Goal: Information Seeking & Learning: Learn about a topic

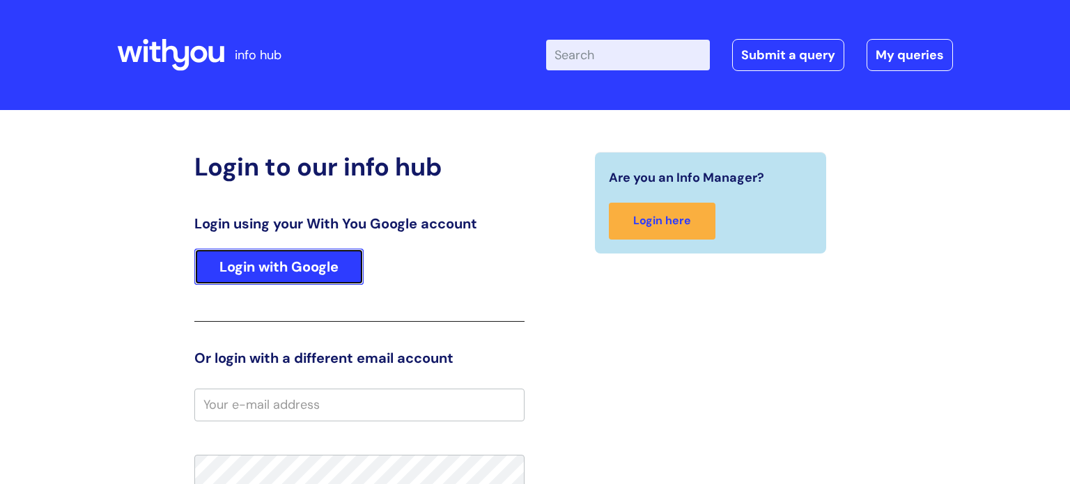
click at [266, 258] on link "Login with Google" at bounding box center [278, 267] width 169 height 36
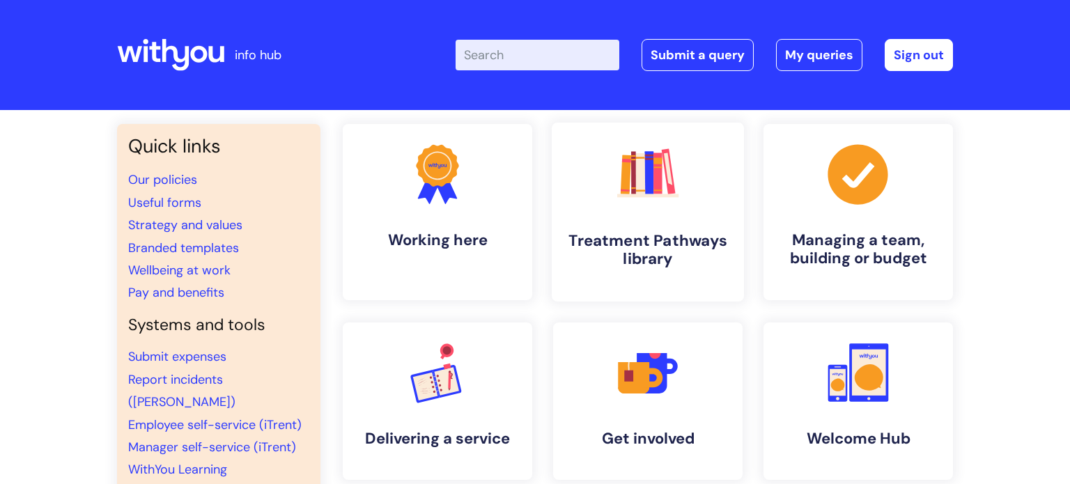
click at [704, 174] on link ".cls-1{fill:#f89b22;}.cls-1,.cls-2,.cls-3,.cls-4,.cls-5,.cls-6,.cls-7{stroke-wi…" at bounding box center [648, 212] width 192 height 179
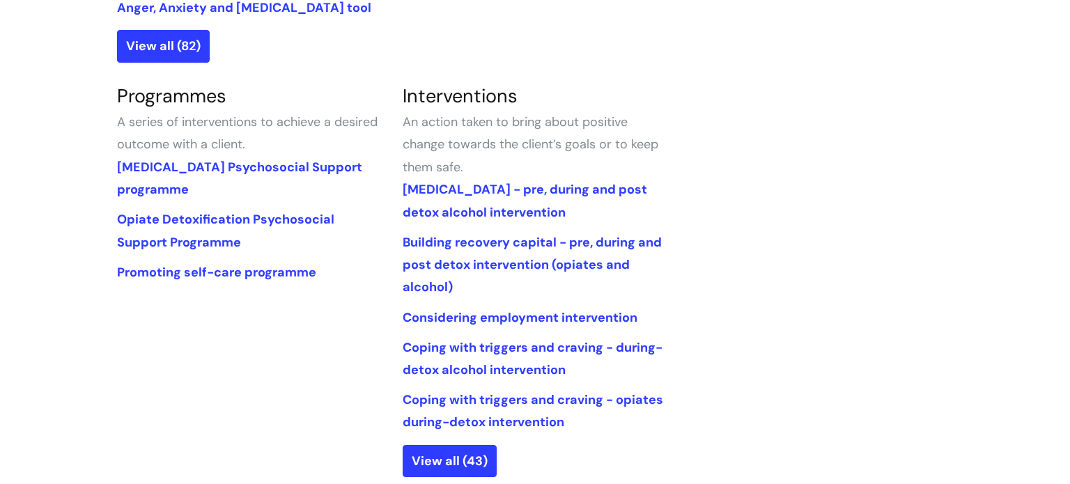
scroll to position [613, 0]
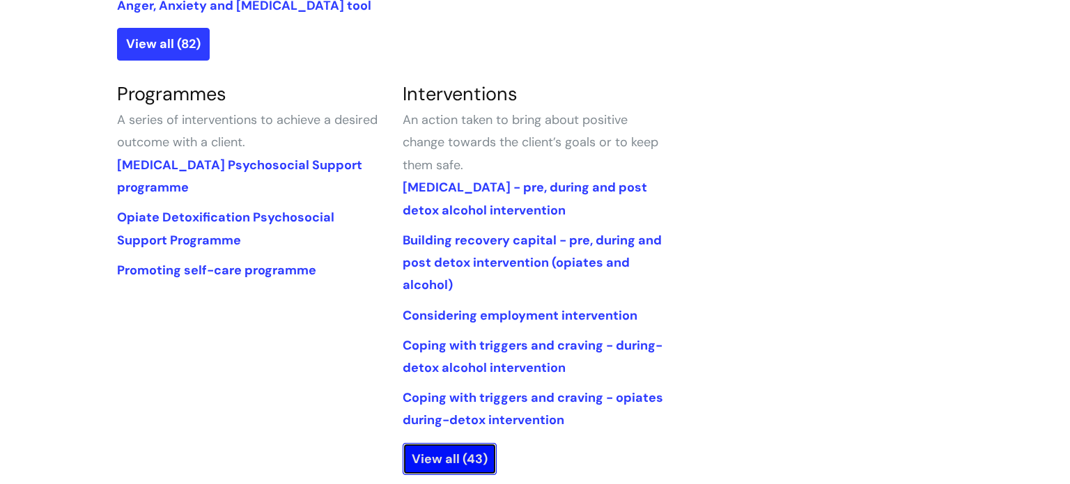
click at [472, 464] on link "View all (43)" at bounding box center [450, 459] width 94 height 32
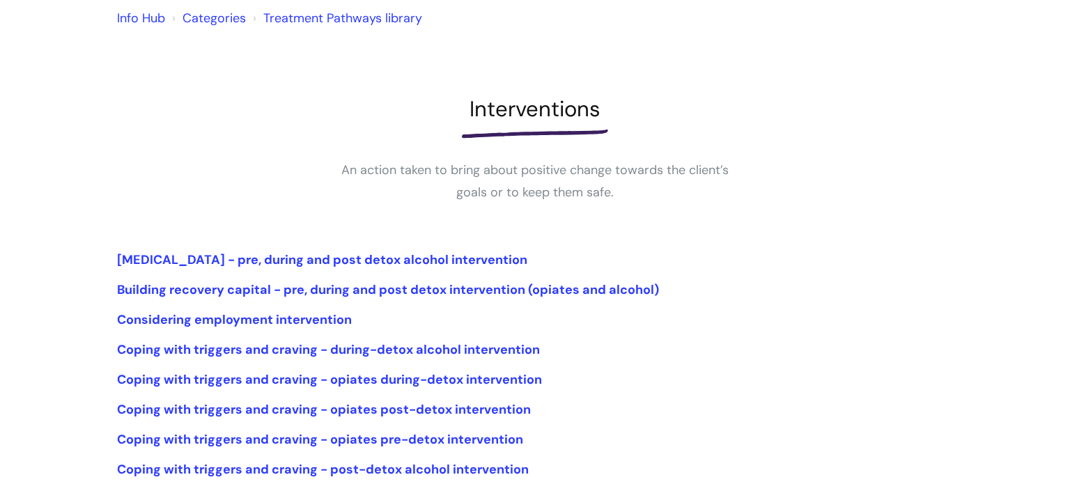
scroll to position [223, 0]
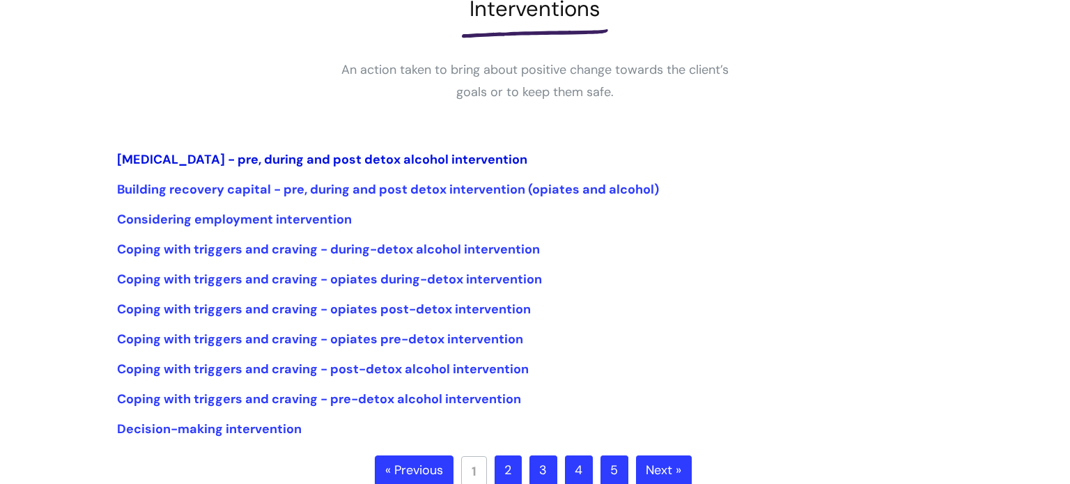
click at [371, 158] on link "Alcohol Withdrawal Syndrome - pre, during and post detox alcohol intervention" at bounding box center [322, 159] width 410 height 17
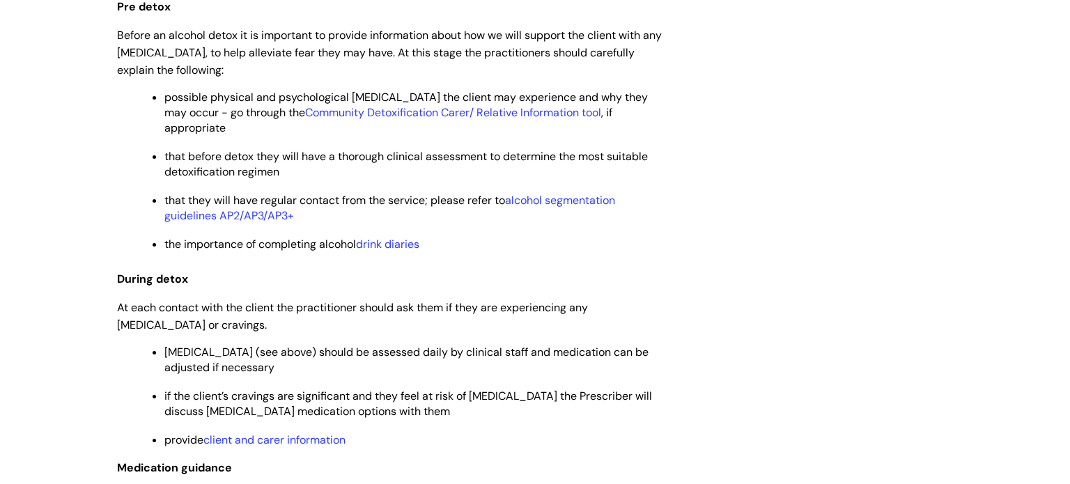
scroll to position [2646, 0]
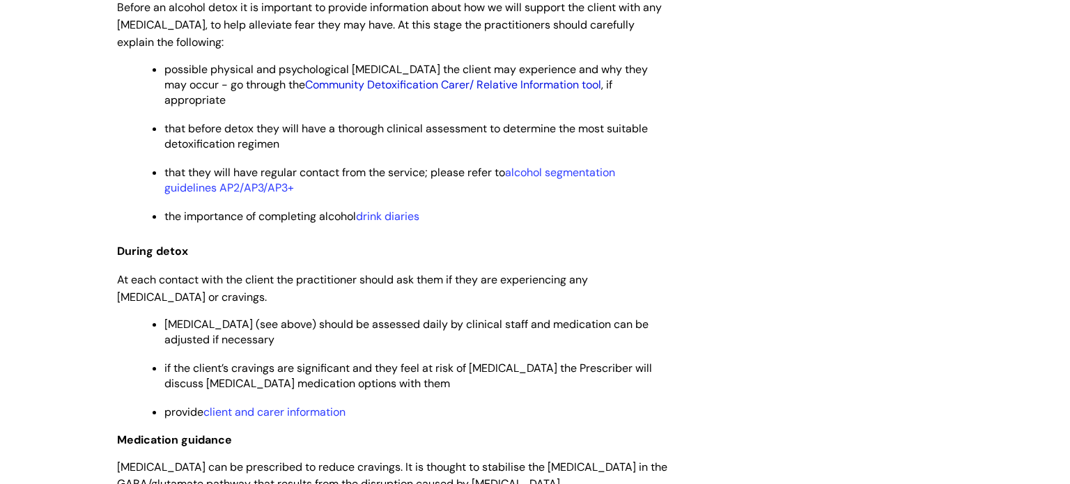
click at [389, 92] on link "Community Detoxification Carer/ Relative Information tool" at bounding box center [453, 84] width 296 height 15
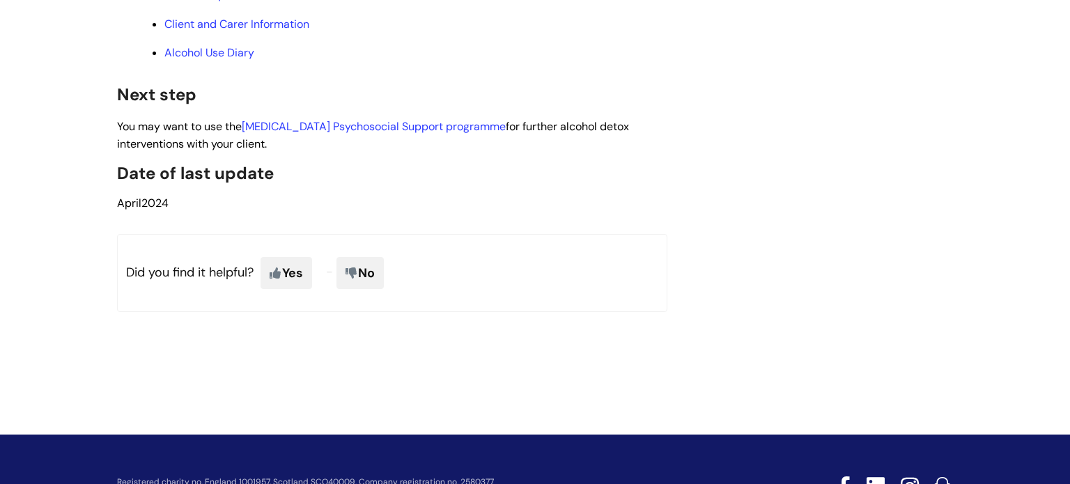
scroll to position [4067, 0]
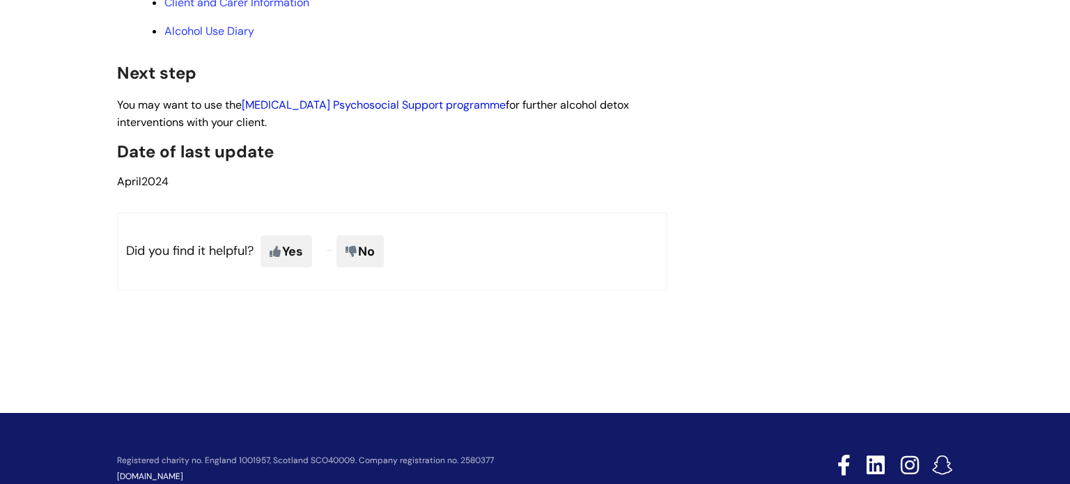
click at [430, 112] on link "Alcohol Detoxification Psychosocial Support programme" at bounding box center [374, 105] width 264 height 15
click at [435, 112] on link "Alcohol Detoxification Psychosocial Support programme" at bounding box center [374, 105] width 264 height 15
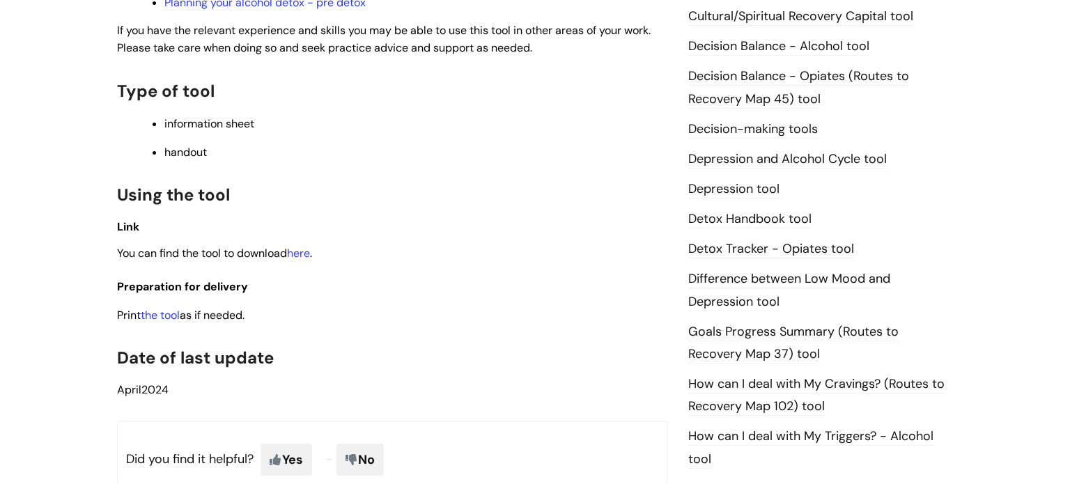
scroll to position [641, 0]
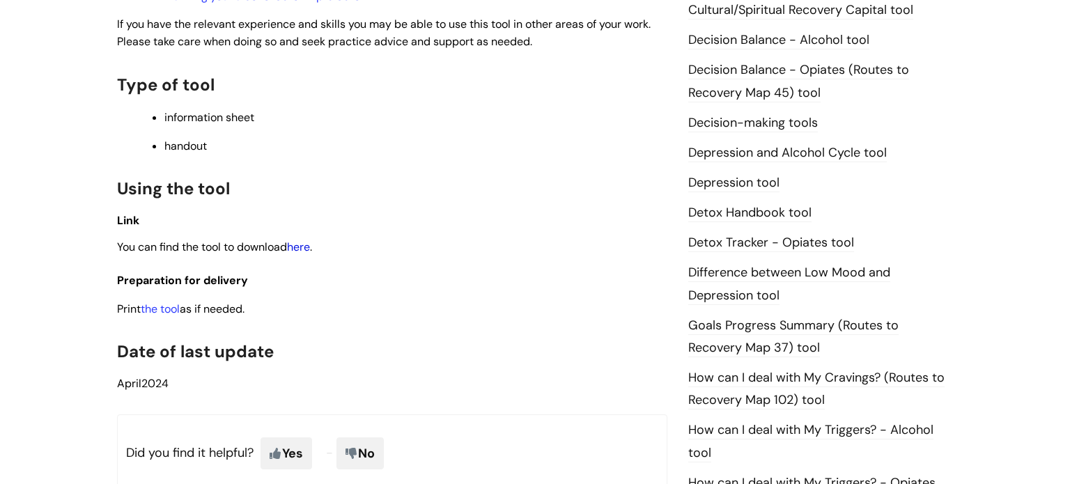
click at [299, 254] on link "here" at bounding box center [298, 247] width 23 height 15
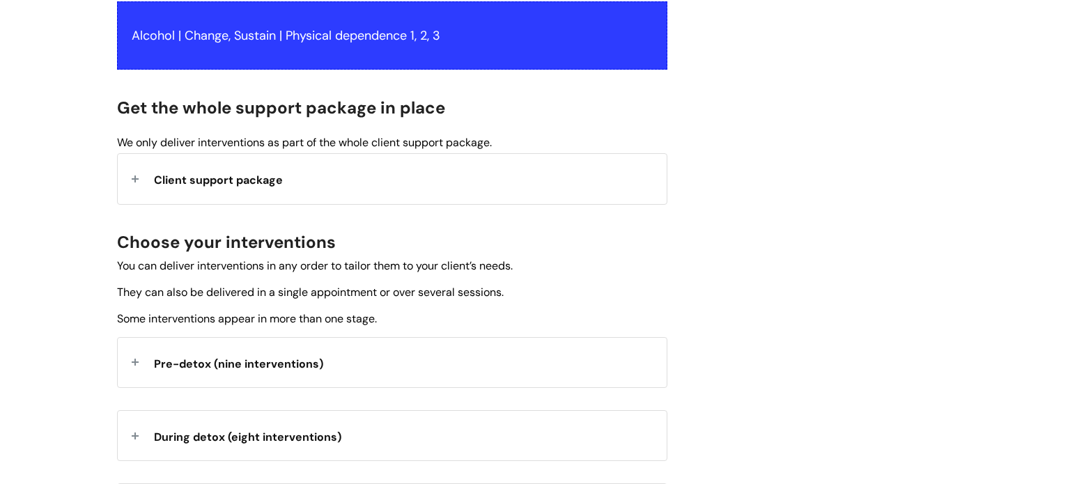
scroll to position [306, 0]
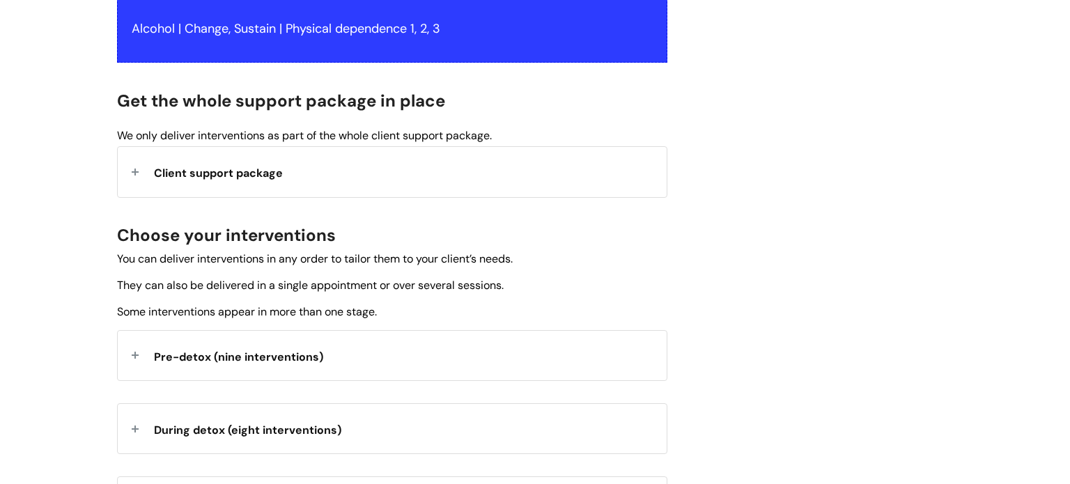
click at [145, 171] on div "Client support package" at bounding box center [392, 171] width 549 height 49
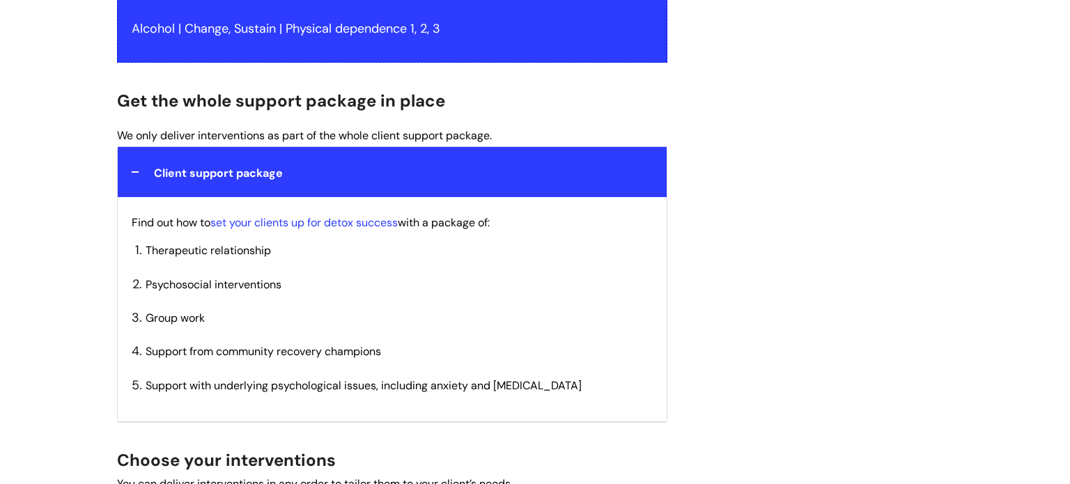
click at [71, 239] on div "Info Hub Categories Treatment Pathways library Programmes Alcohol Detoxificatio…" at bounding box center [535, 490] width 1070 height 1373
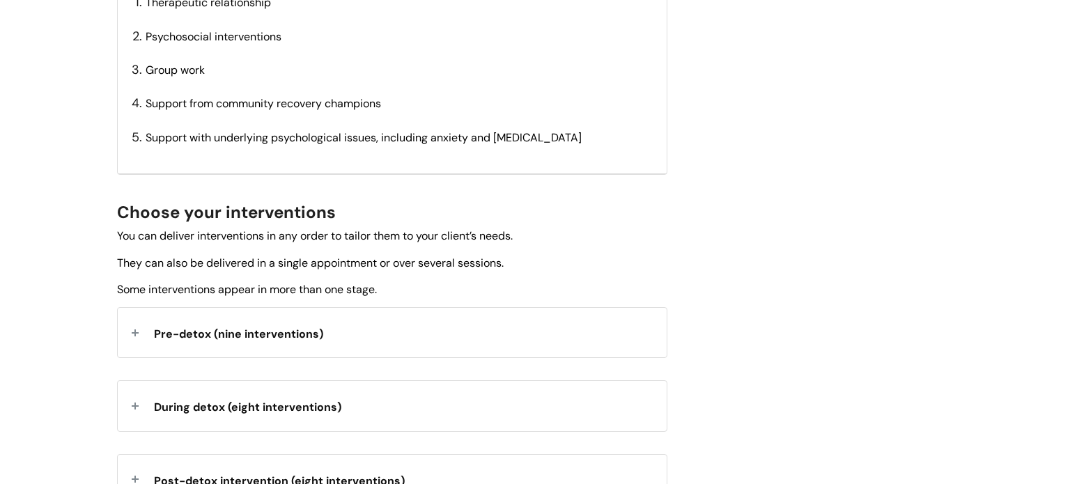
scroll to position [613, 0]
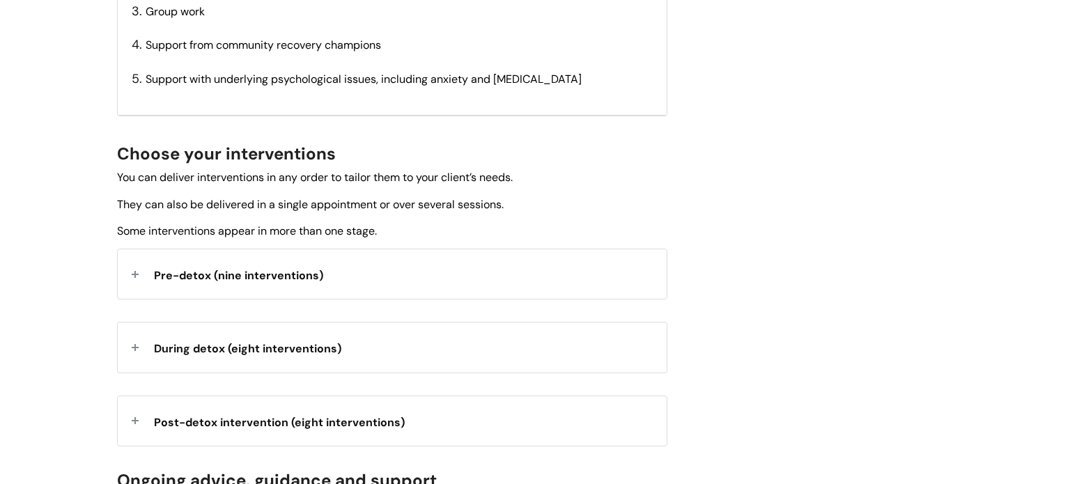
click at [143, 263] on div "Pre-detox (nine interventions)" at bounding box center [392, 273] width 549 height 49
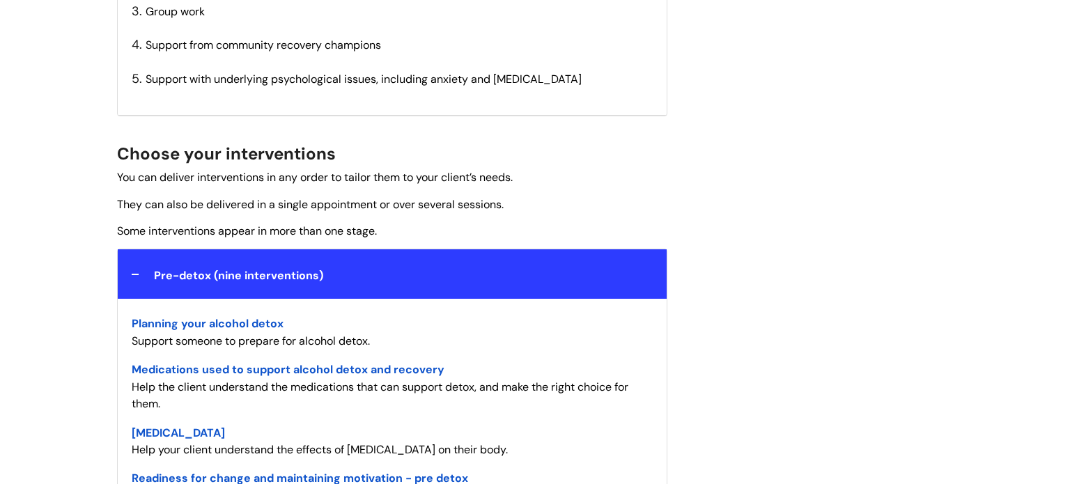
click at [87, 334] on div "Info Hub Categories Treatment Pathways library Programmes Alcohol Detoxificatio…" at bounding box center [535, 456] width 1070 height 1918
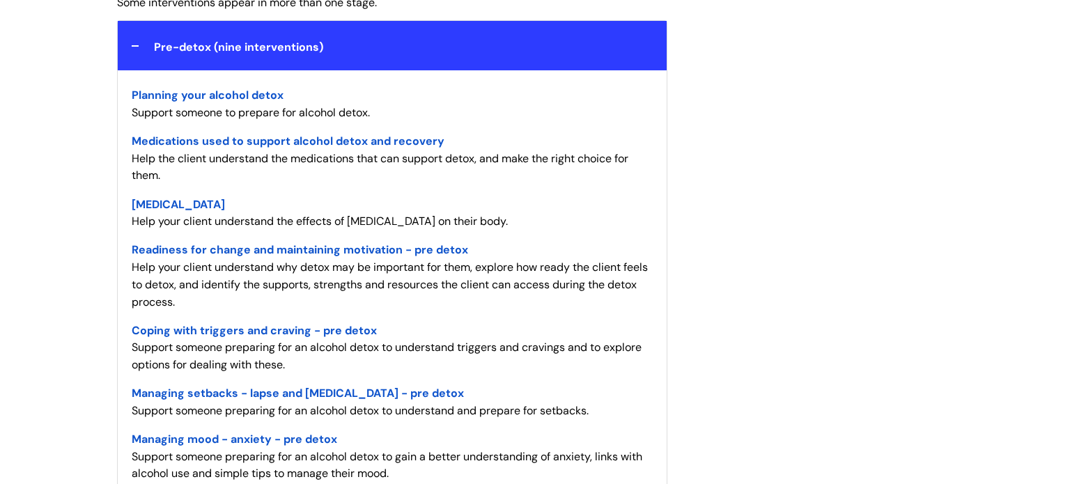
scroll to position [864, 0]
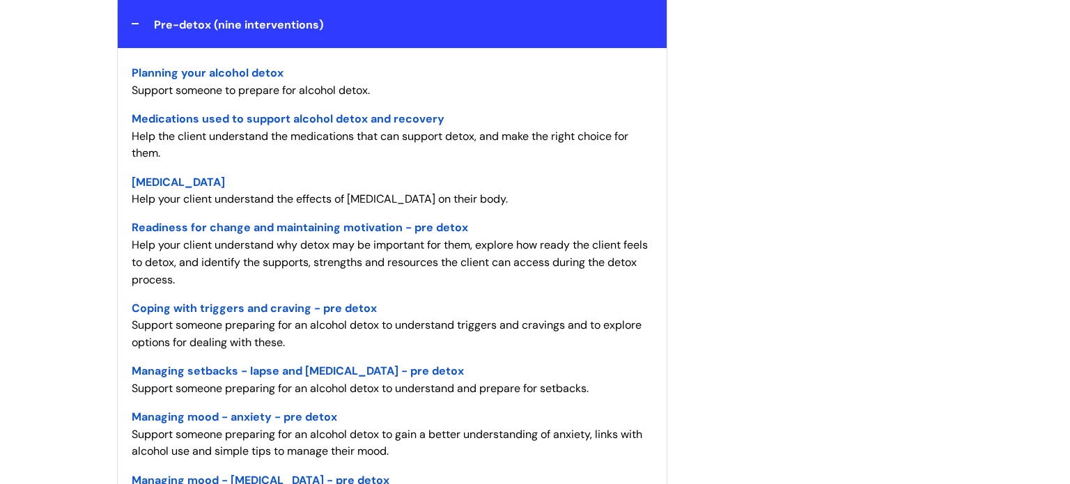
click at [250, 228] on span "Readiness for change and maintaining motivation - pre detox" at bounding box center [300, 227] width 336 height 15
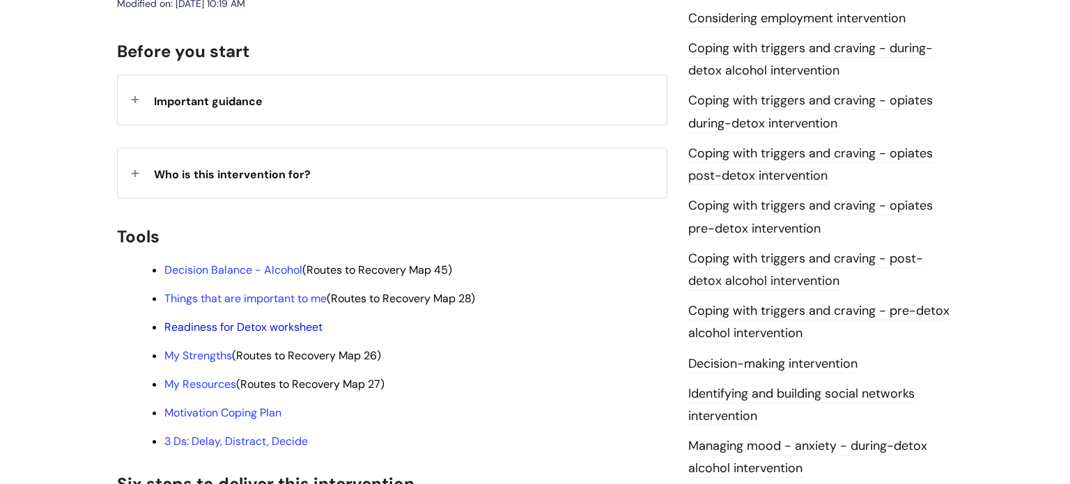
scroll to position [306, 0]
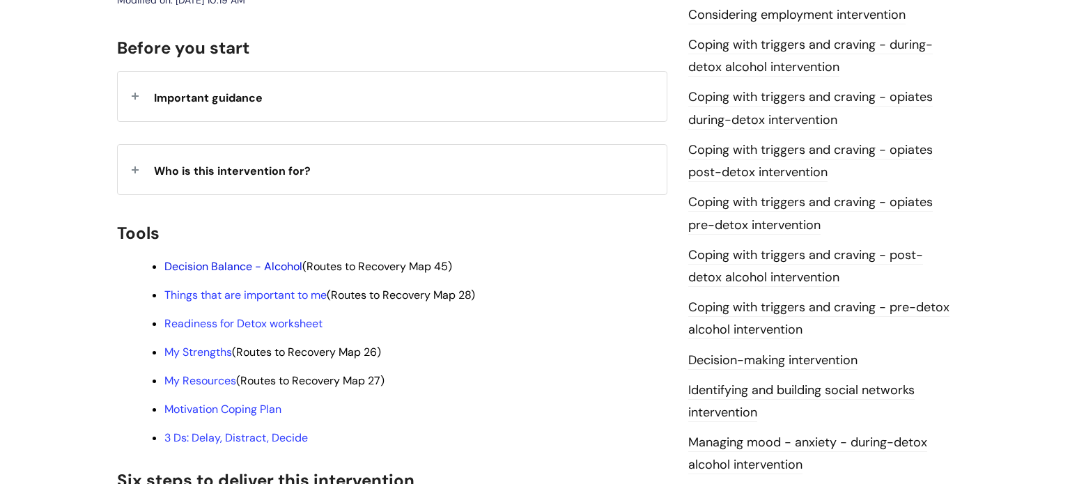
click at [219, 259] on link "Decision Balance - Alcohol" at bounding box center [233, 266] width 138 height 15
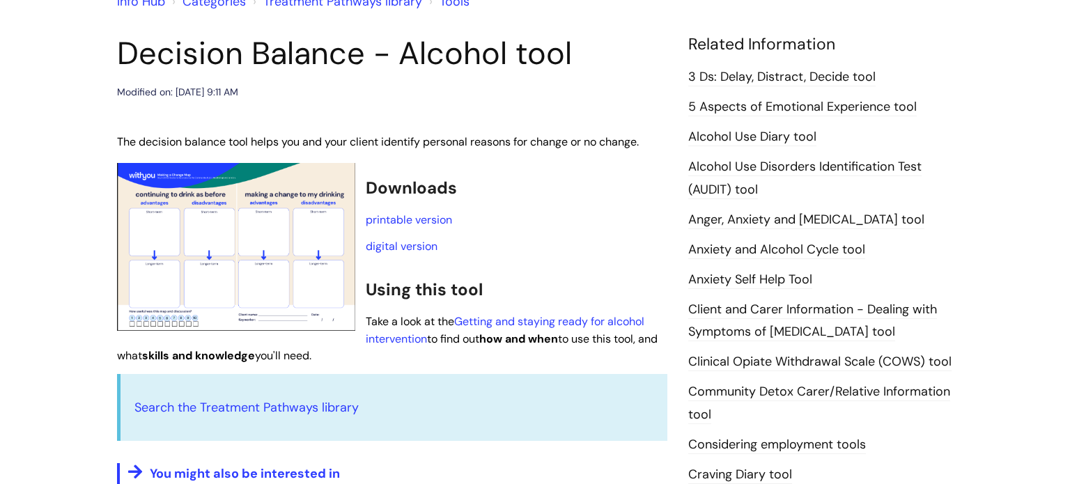
scroll to position [167, 0]
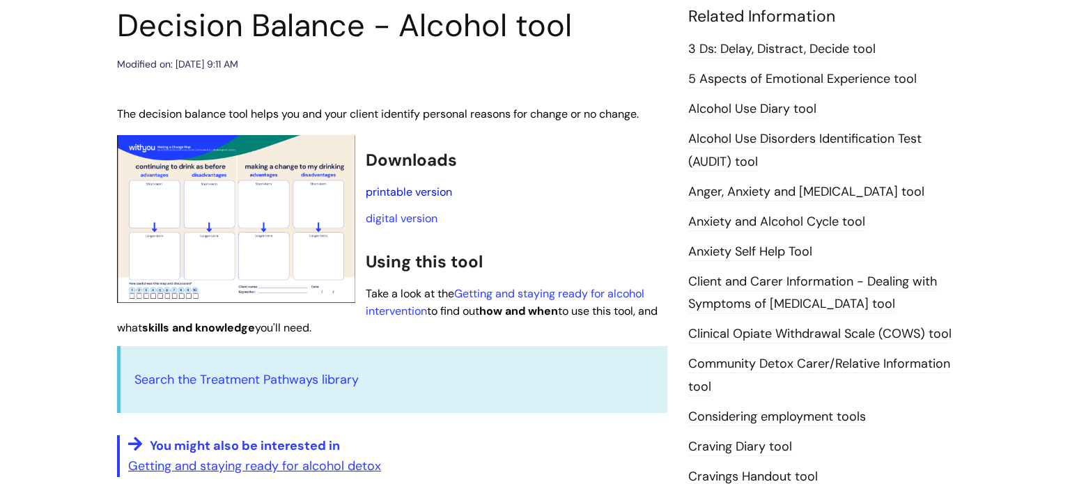
click at [398, 192] on link "printable version" at bounding box center [409, 192] width 86 height 15
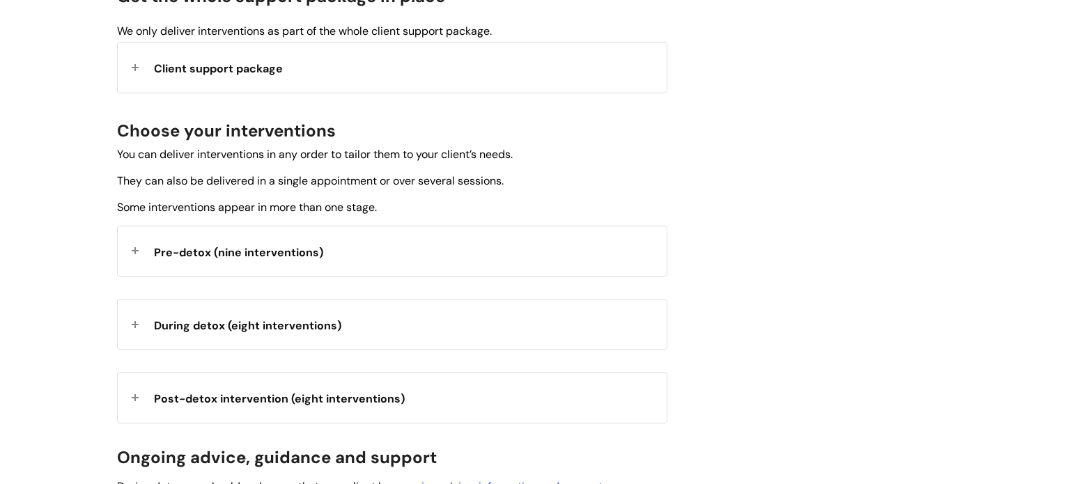
scroll to position [418, 0]
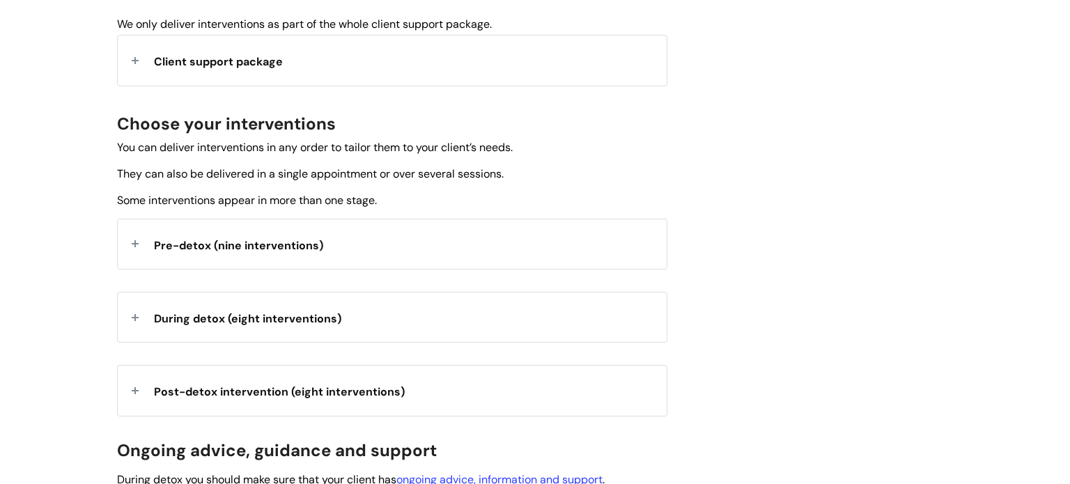
click at [136, 246] on div "Pre-detox (nine interventions)" at bounding box center [392, 243] width 549 height 49
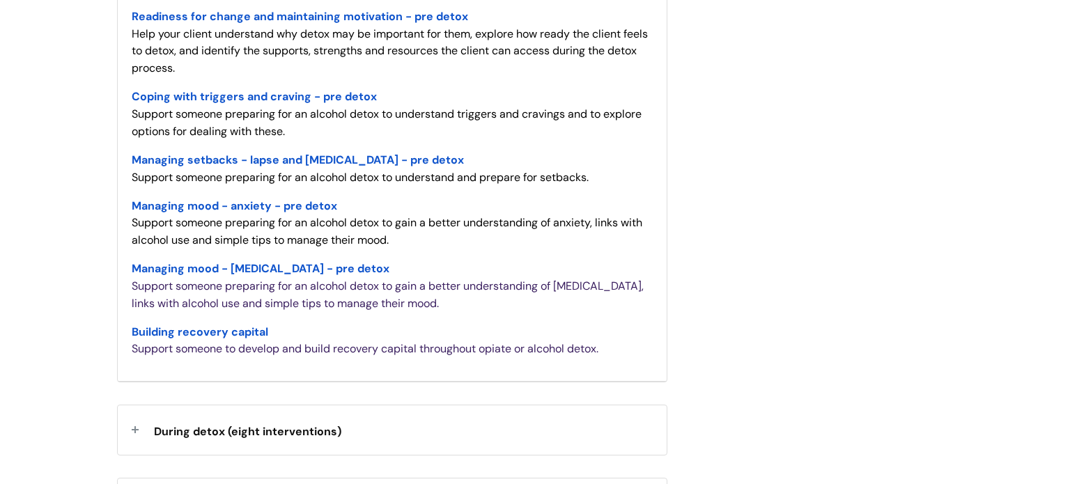
scroll to position [864, 0]
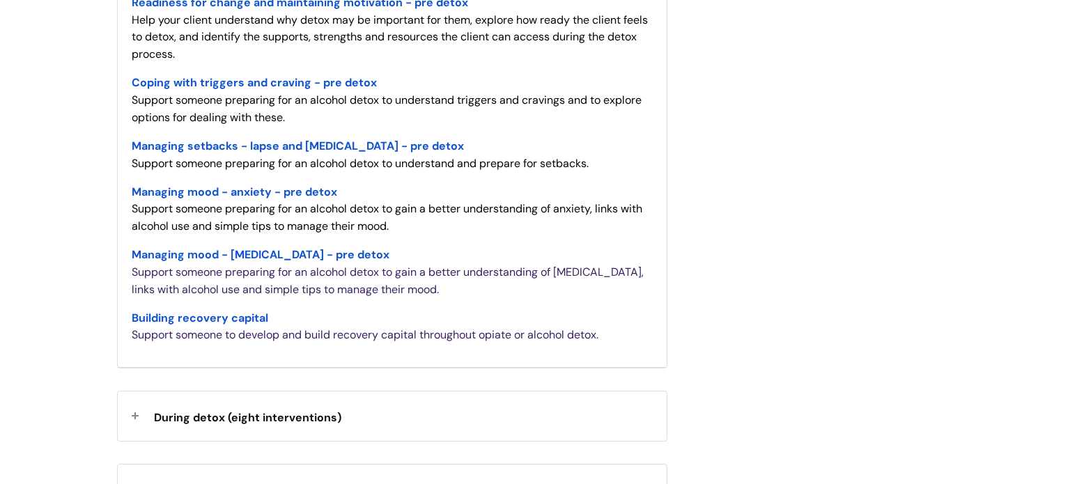
click at [191, 317] on span "Building recovery capital" at bounding box center [200, 318] width 137 height 15
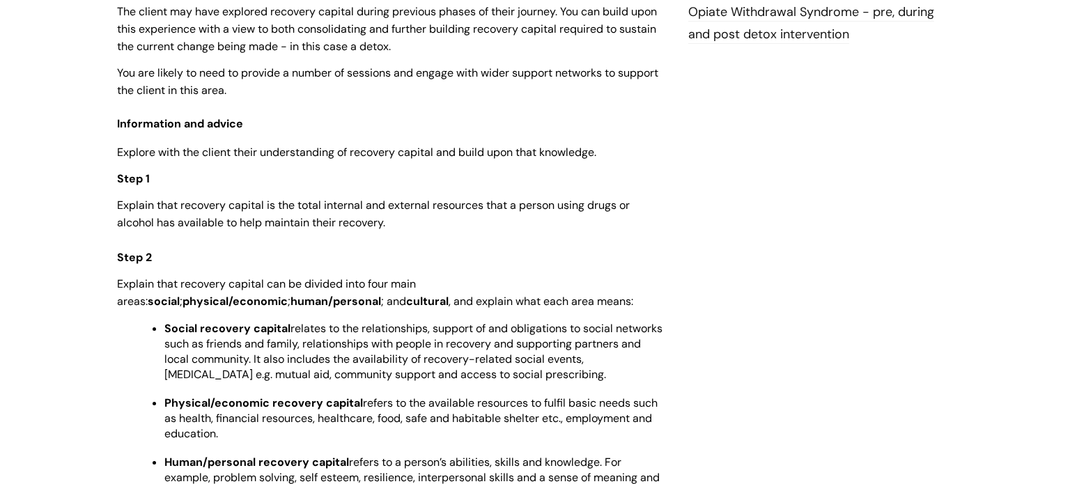
scroll to position [1727, 0]
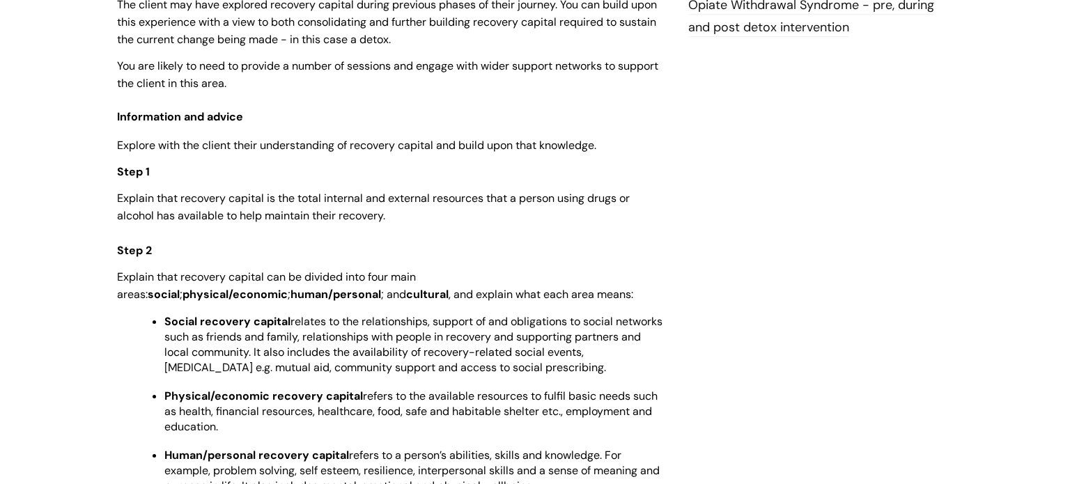
click at [715, 345] on div "Building recovery capital - pre, during and post detox intervention (opiates an…" at bounding box center [535, 445] width 857 height 3997
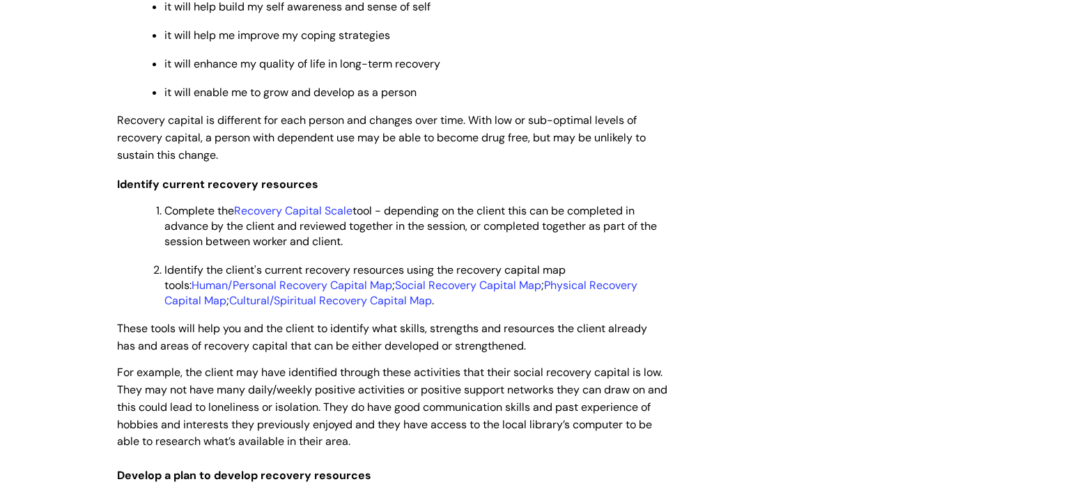
scroll to position [2396, 0]
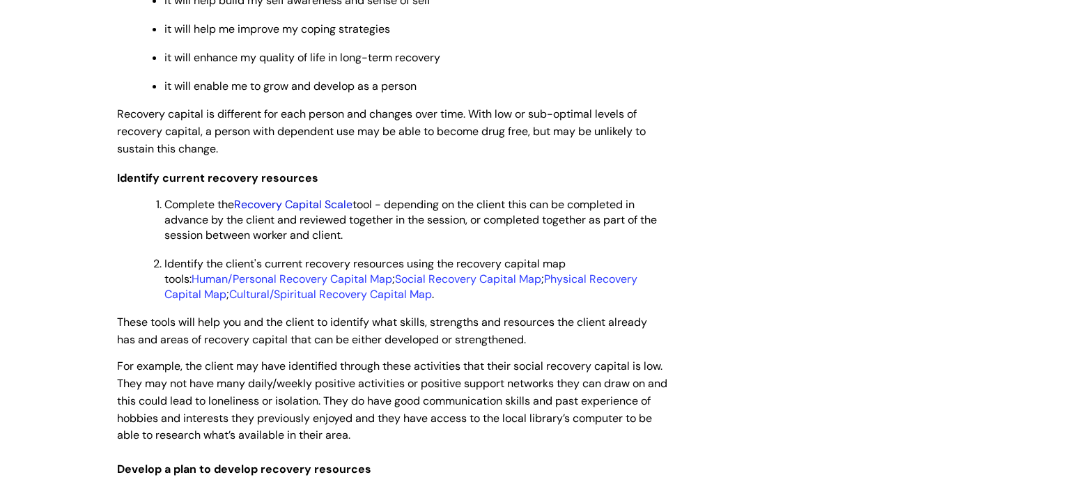
click at [317, 212] on link "Recovery Capital Scale" at bounding box center [293, 204] width 118 height 15
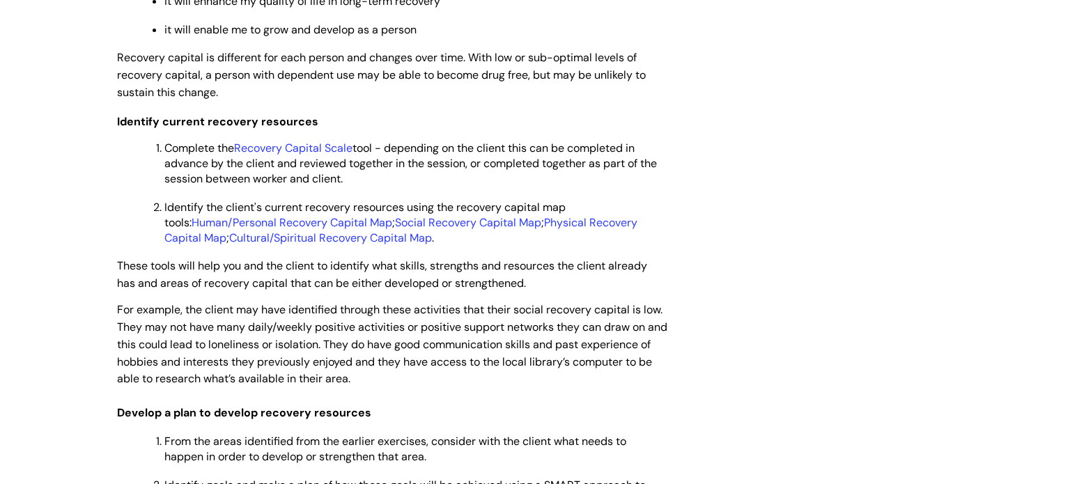
scroll to position [2479, 0]
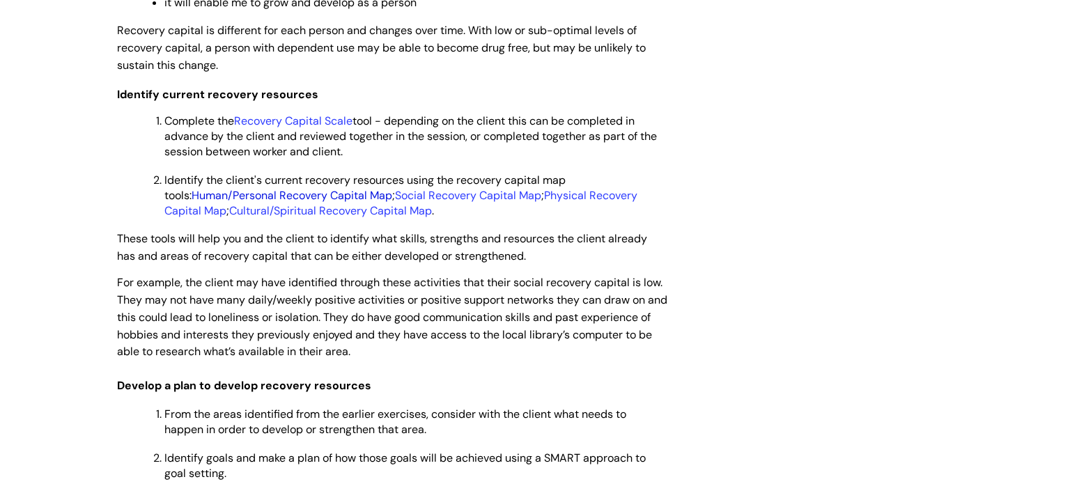
click at [215, 203] on link "Human/Personal Recovery Capital Map" at bounding box center [292, 195] width 201 height 15
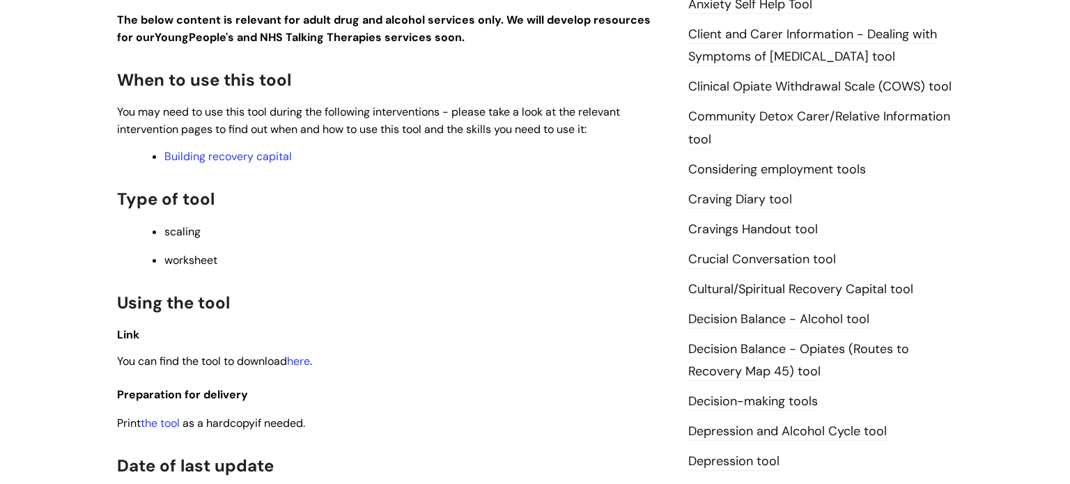
scroll to position [418, 0]
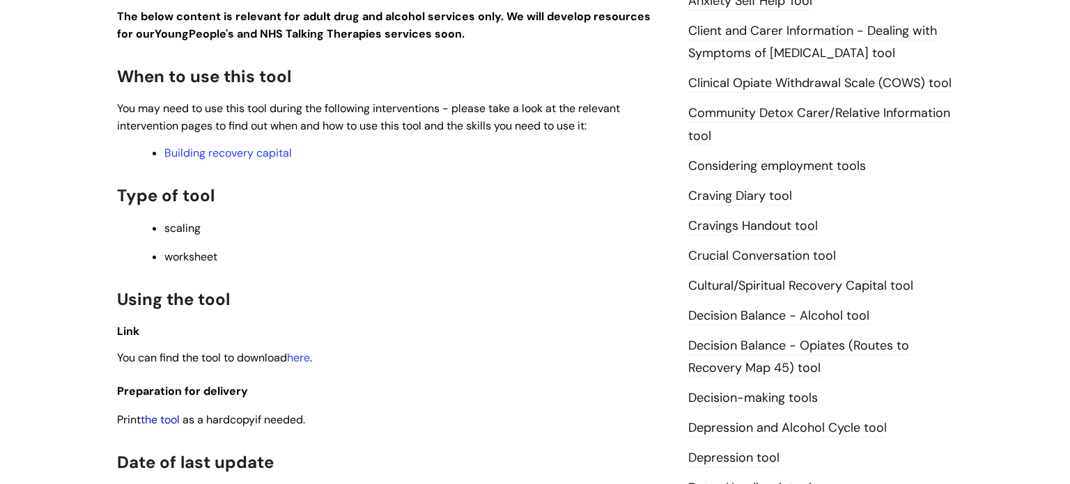
click at [171, 427] on link "the tool" at bounding box center [160, 419] width 39 height 15
click at [372, 291] on h2 "Using the tool" at bounding box center [392, 298] width 550 height 30
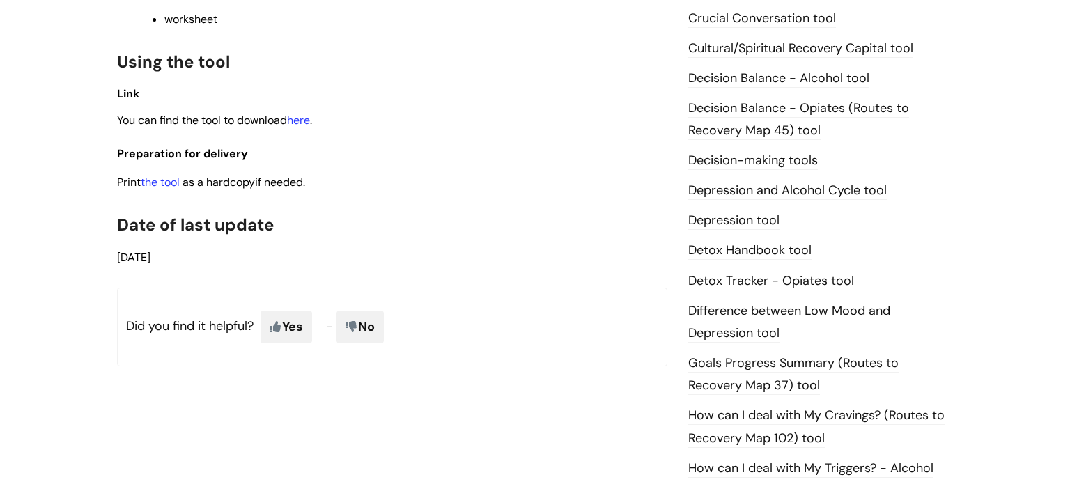
scroll to position [669, 0]
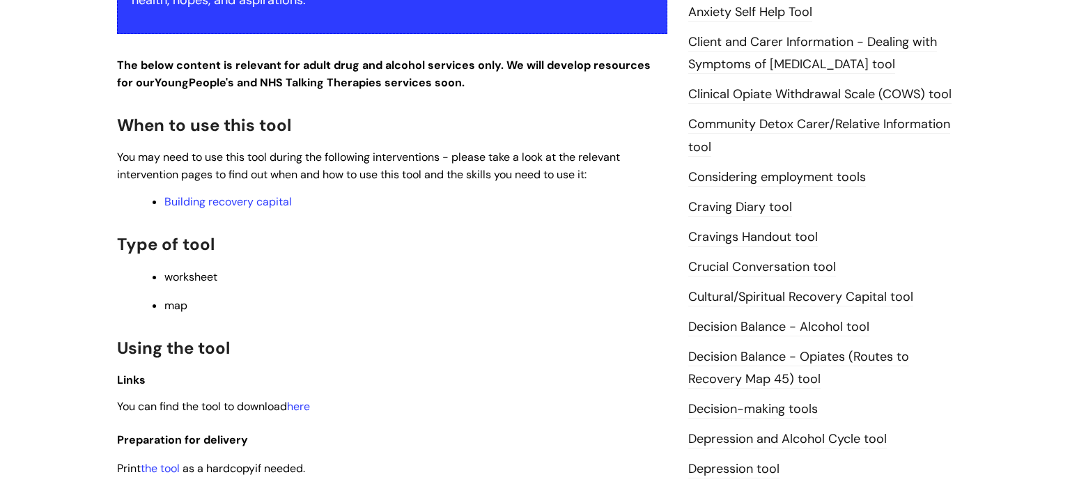
scroll to position [446, 0]
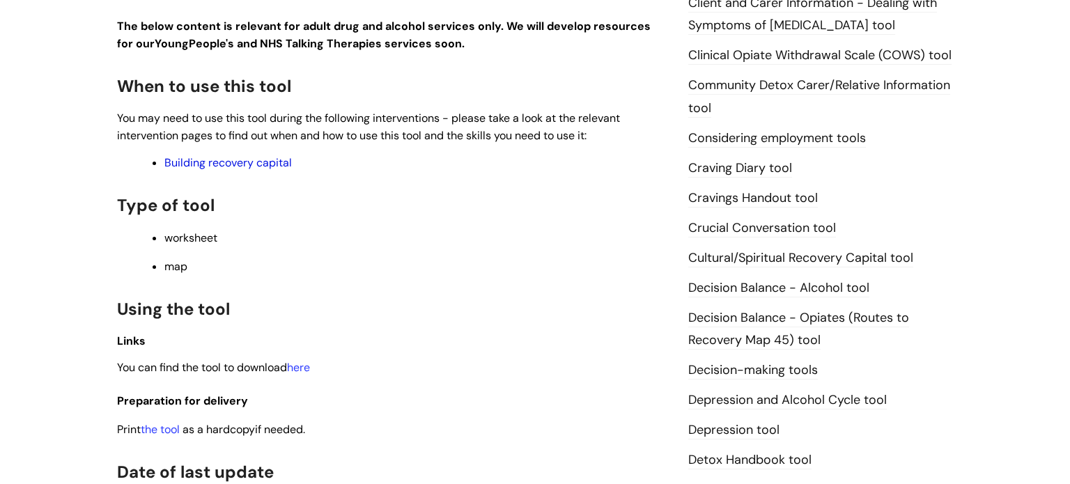
click at [223, 167] on link "Building recovery capital" at bounding box center [227, 162] width 127 height 15
click at [304, 373] on link "here" at bounding box center [298, 367] width 23 height 15
